Goal: Task Accomplishment & Management: Use online tool/utility

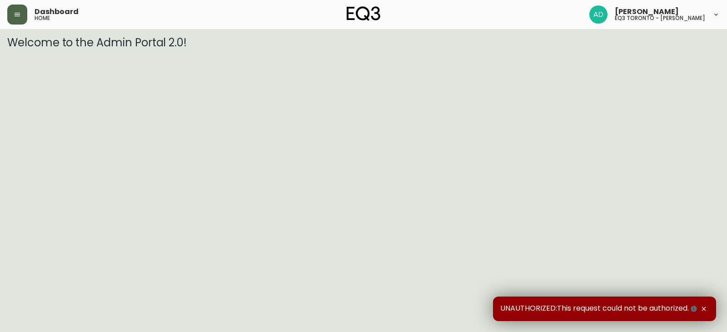
click at [10, 16] on button "button" at bounding box center [17, 15] width 20 height 20
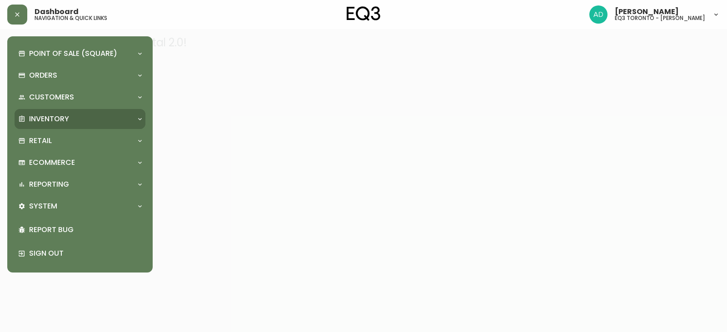
click at [54, 116] on p "Inventory" at bounding box center [49, 119] width 40 height 10
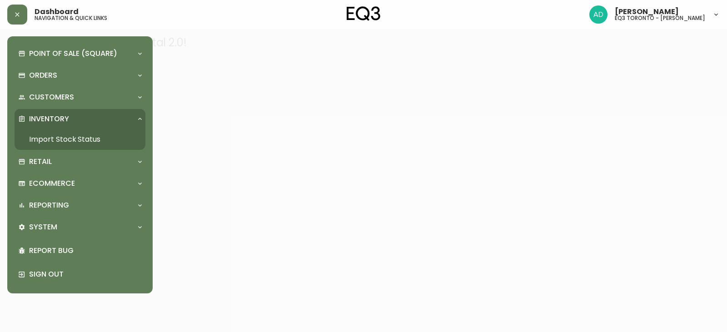
click at [84, 139] on link "Import Stock Status" at bounding box center [80, 139] width 131 height 21
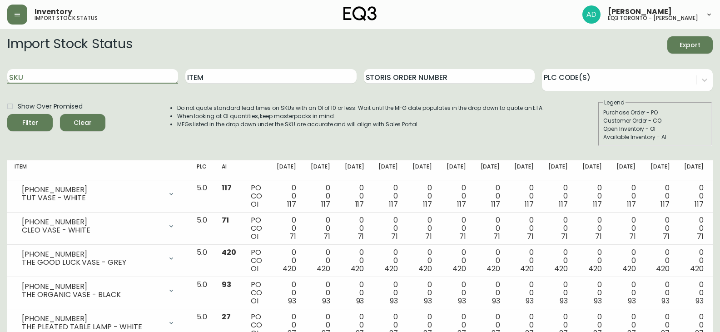
click at [74, 80] on input "SKU" at bounding box center [92, 76] width 171 height 15
paste input "[PHONE_NUMBER]"
type input "[PHONE_NUMBER]"
click at [7, 114] on button "Filter" at bounding box center [29, 122] width 45 height 17
